Goal: Transaction & Acquisition: Subscribe to service/newsletter

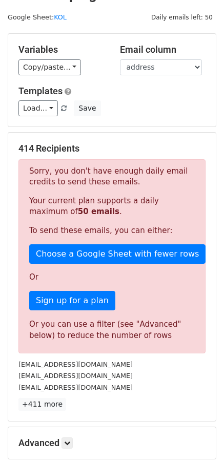
scroll to position [134, 0]
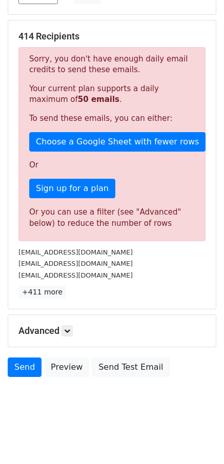
click at [69, 320] on div "Advanced Tracking Track Opens UTM Codes Track Clicks Filters Only include sprea…" at bounding box center [112, 331] width 208 height 32
click at [71, 324] on div "Advanced Tracking Track Opens UTM Codes Track Clicks Filters Only include sprea…" at bounding box center [112, 331] width 208 height 32
click at [70, 329] on icon at bounding box center [67, 331] width 6 height 6
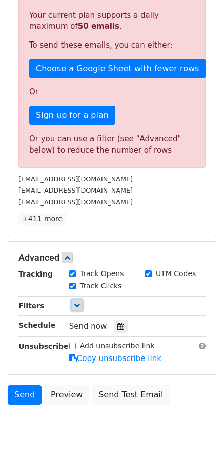
click at [73, 302] on link at bounding box center [76, 305] width 11 height 11
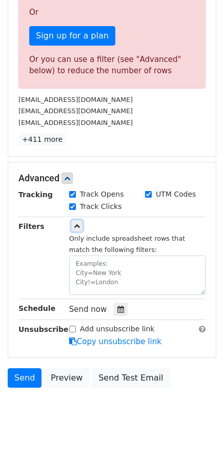
scroll to position [288, 0]
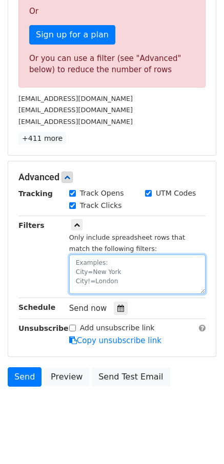
click at [105, 268] on textarea at bounding box center [137, 274] width 136 height 39
paste textarea "apexellens2022@gmail.com"
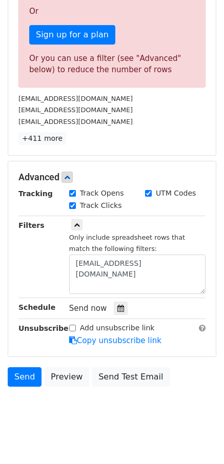
scroll to position [56, 0]
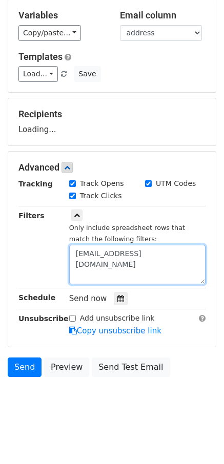
paste textarea "date"
paste textarea "2025-8-26"
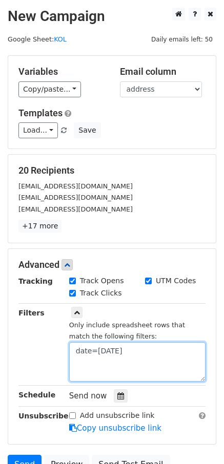
scroll to position [97, 0]
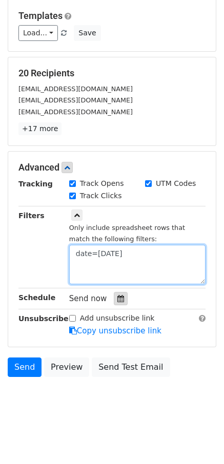
type textarea "date=2025-8-26"
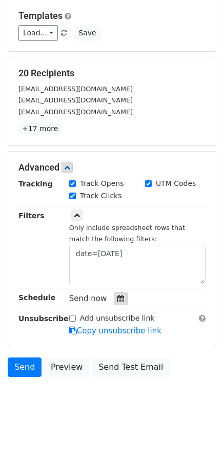
click at [114, 295] on div at bounding box center [121, 298] width 14 height 13
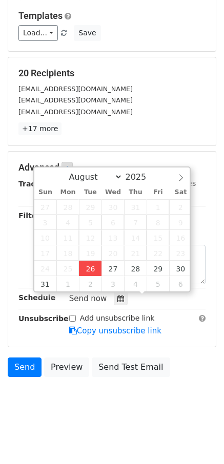
type input "2025-08-26 17:08"
type input "05"
type input "08"
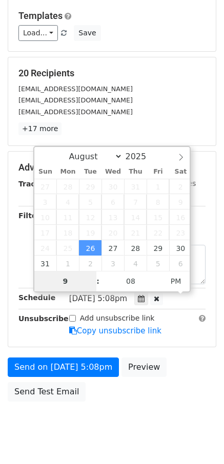
type input "9"
type input "2025-08-26 21:08"
type input "09"
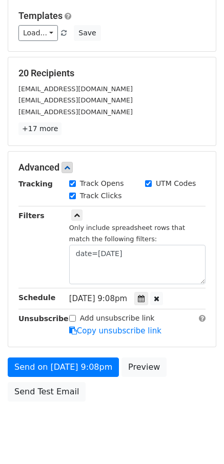
click at [49, 357] on form "Variables Copy/paste... {{date}} {{site}} {{channel}} {{Name}} {{address}} {{At…" at bounding box center [112, 182] width 209 height 449
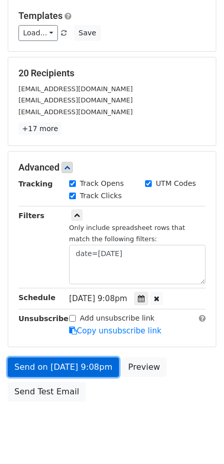
click at [49, 360] on link "Send on Aug 26 at 9:08pm" at bounding box center [63, 367] width 111 height 19
